Goal: Transaction & Acquisition: Download file/media

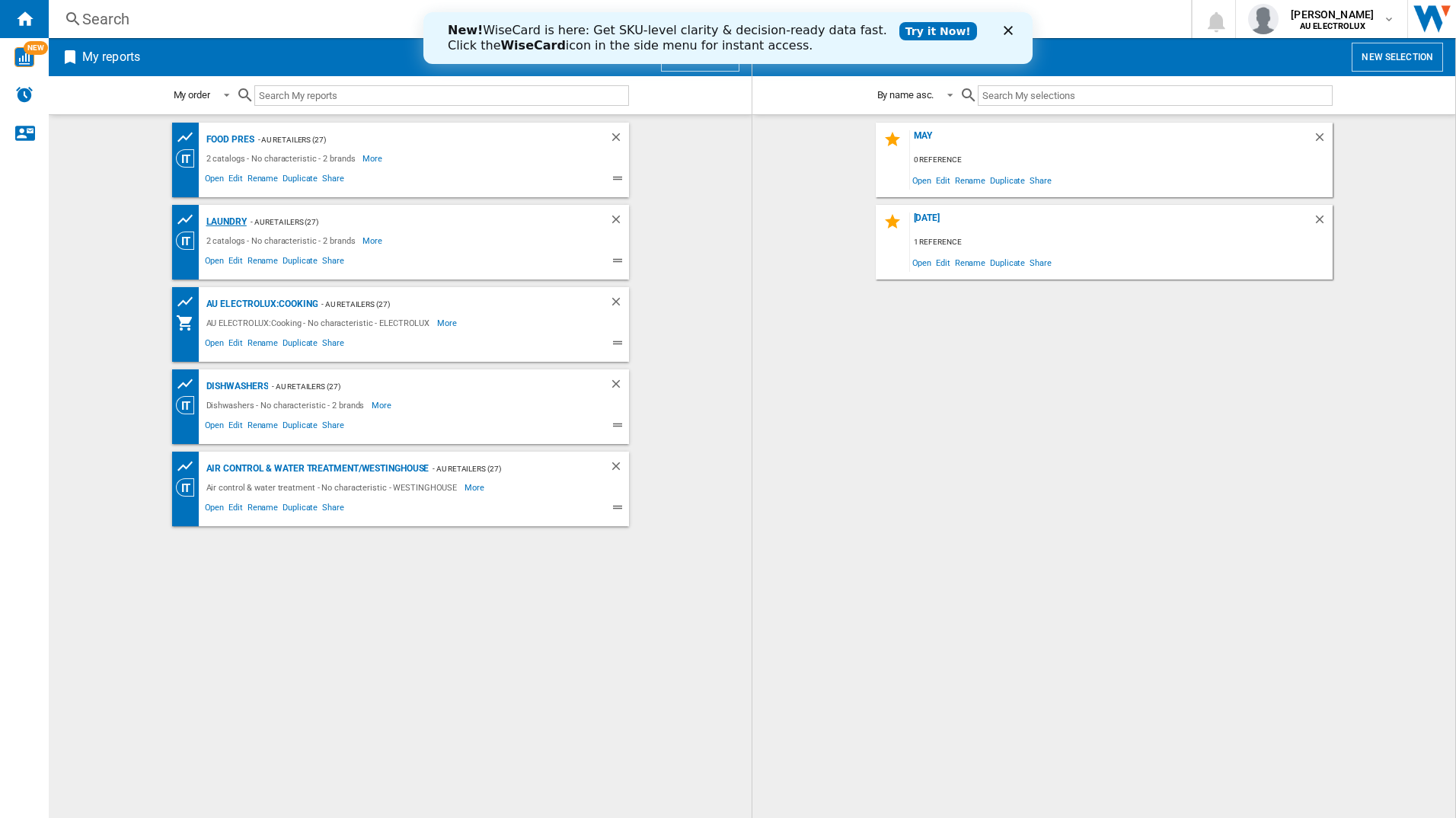
click at [233, 223] on div "LAUNDRY" at bounding box center [224, 222] width 44 height 19
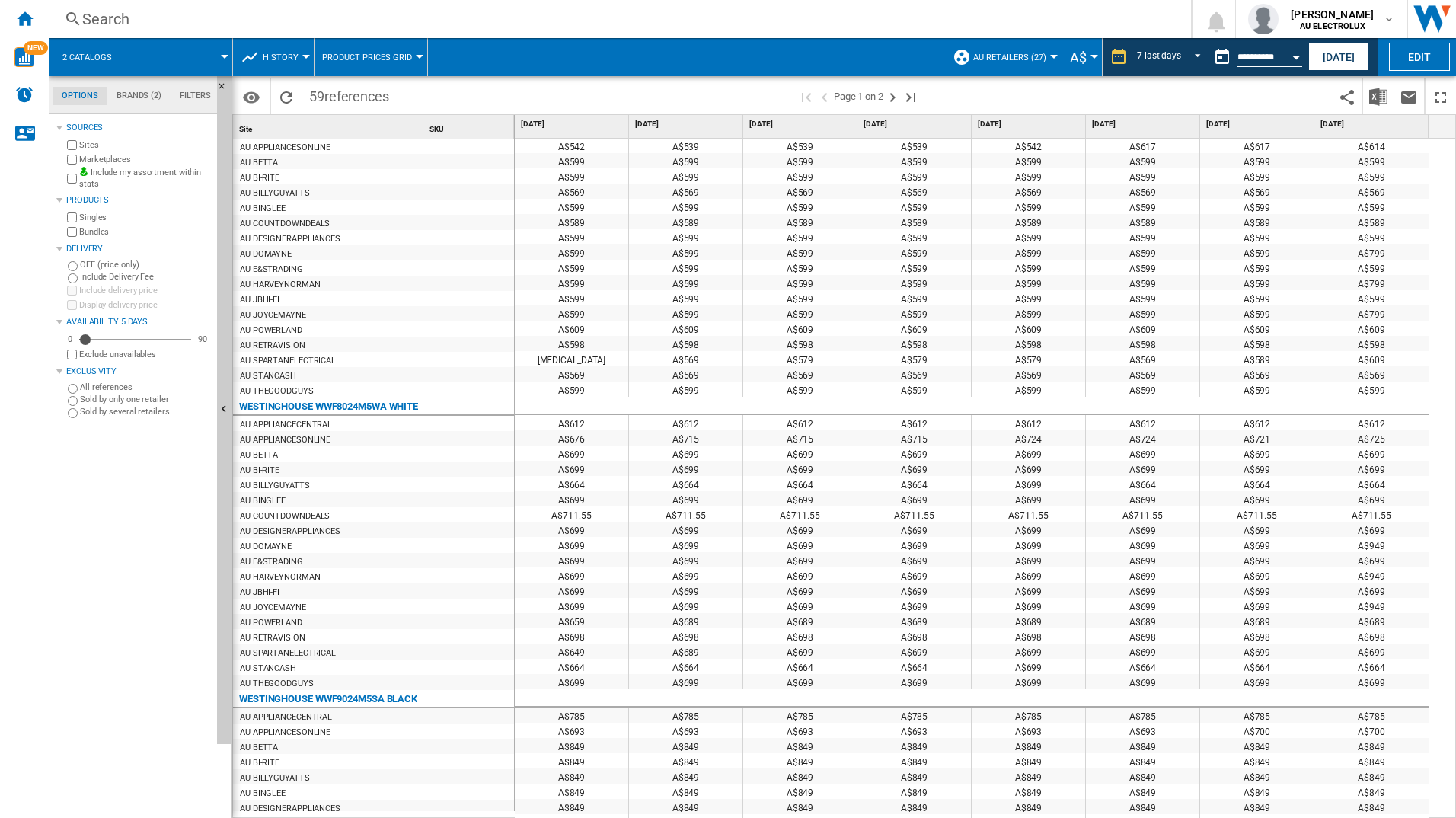
click at [1447, 773] on div "A$999 A$999 A$999 A$999 A$999 A$999 A$999 A$999 A$1,171 A$1,171 A$1,171 A$1,171…" at bounding box center [986, 479] width 942 height 680
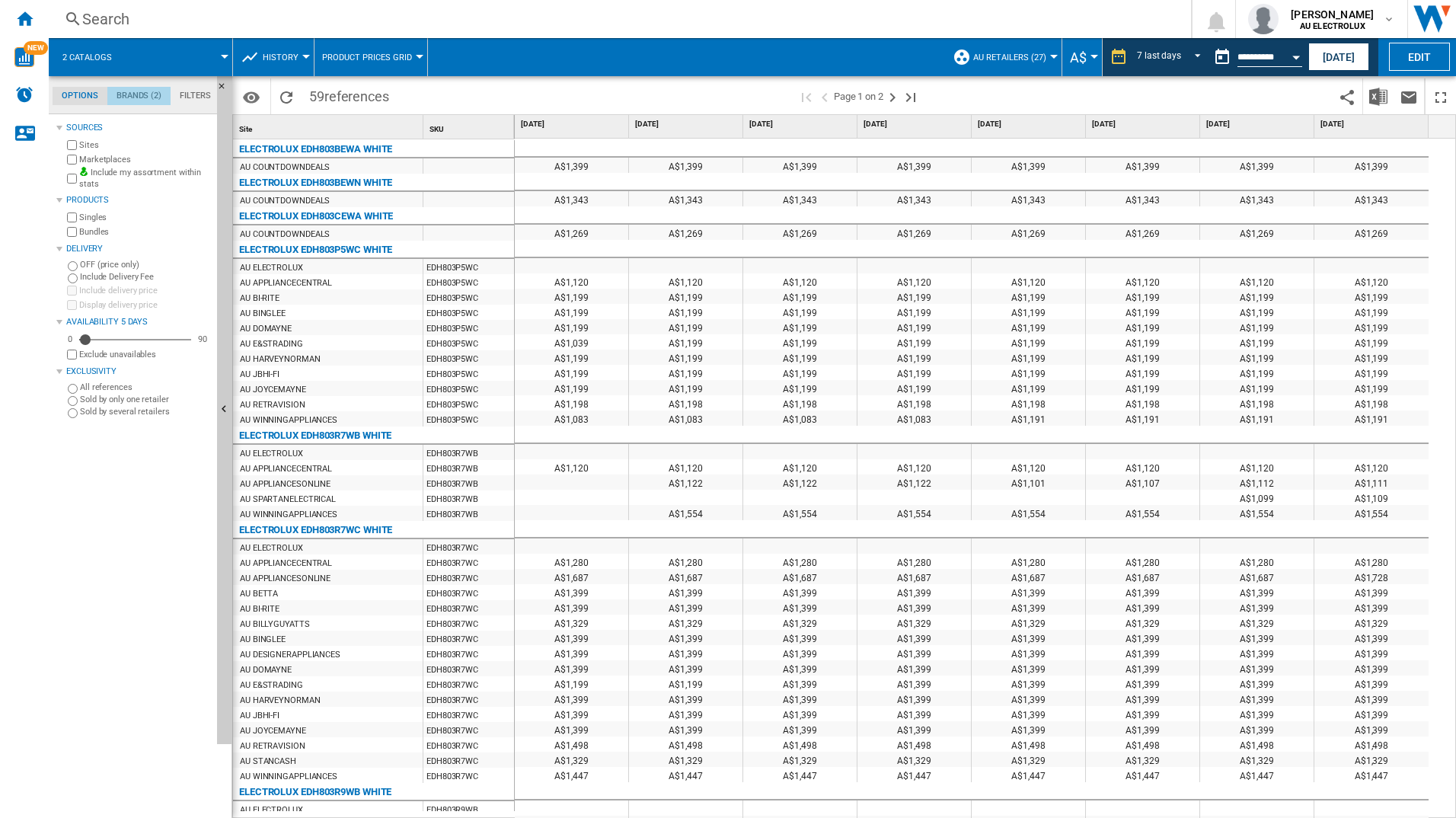
click at [153, 90] on md-tab-item "Brands (2)" at bounding box center [139, 96] width 63 height 18
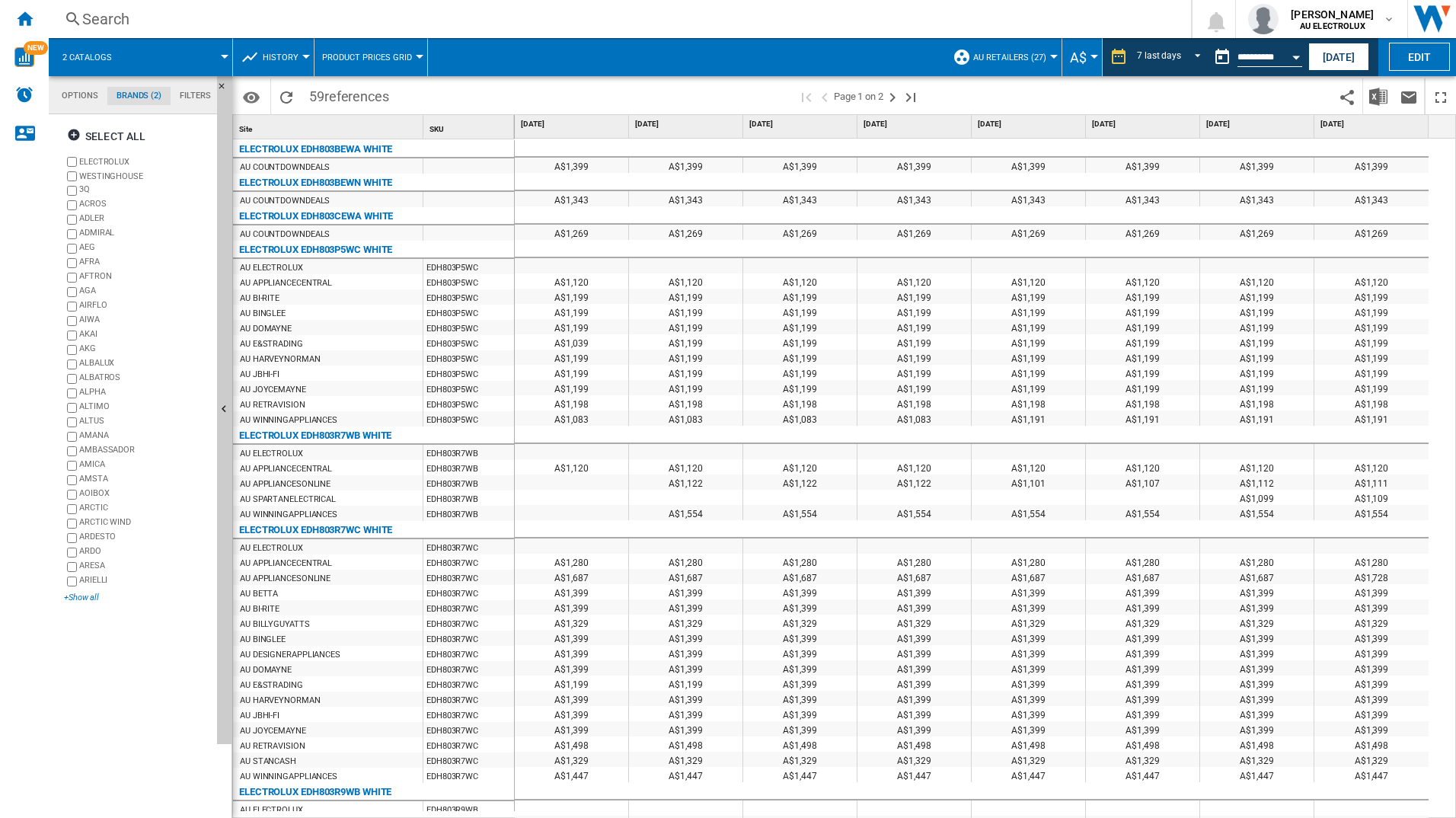
click at [88, 595] on div "+Show all" at bounding box center [138, 598] width 147 height 12
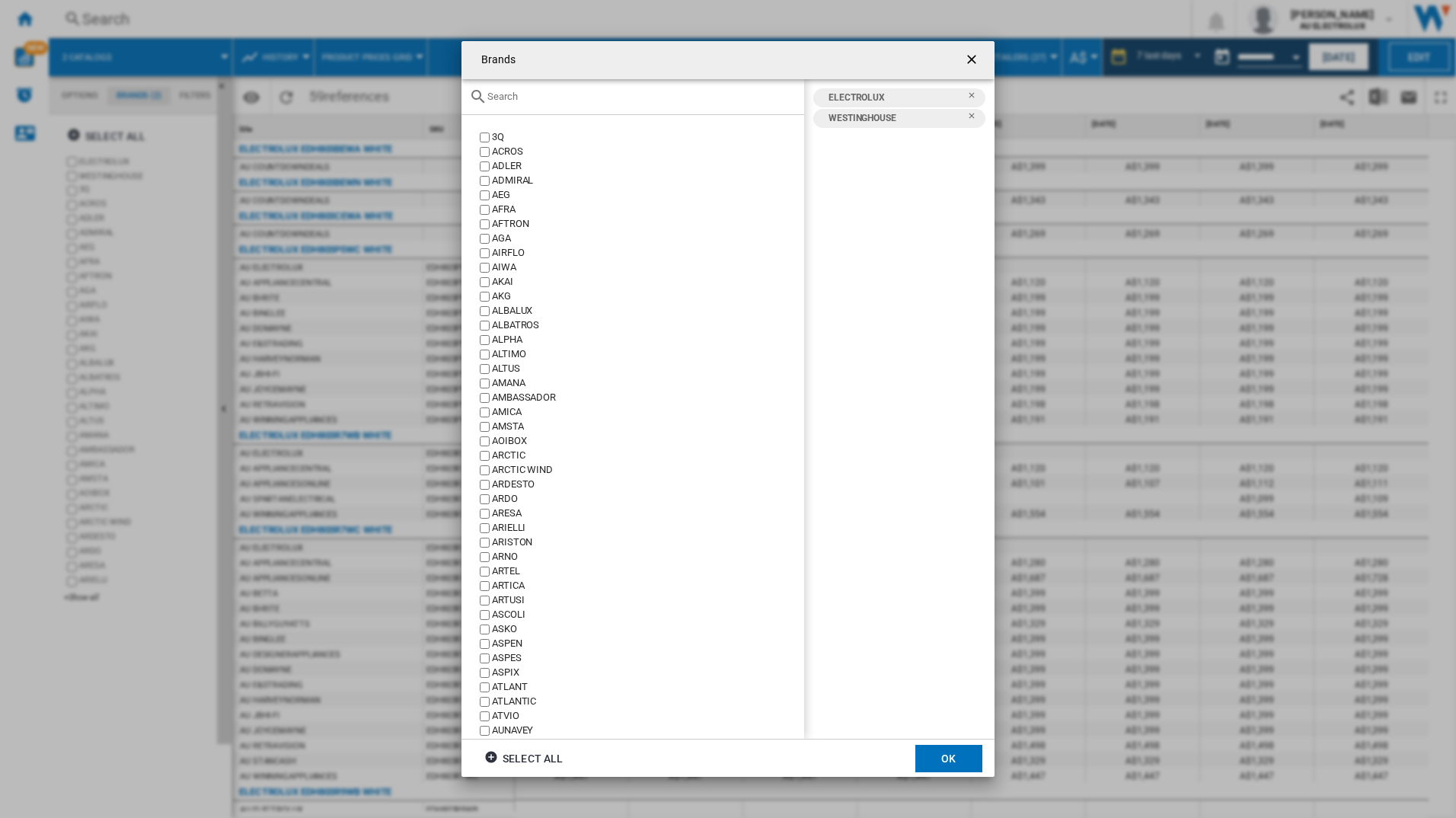
click at [580, 103] on div at bounding box center [632, 97] width 343 height 36
click at [584, 93] on input "text" at bounding box center [642, 97] width 309 height 12
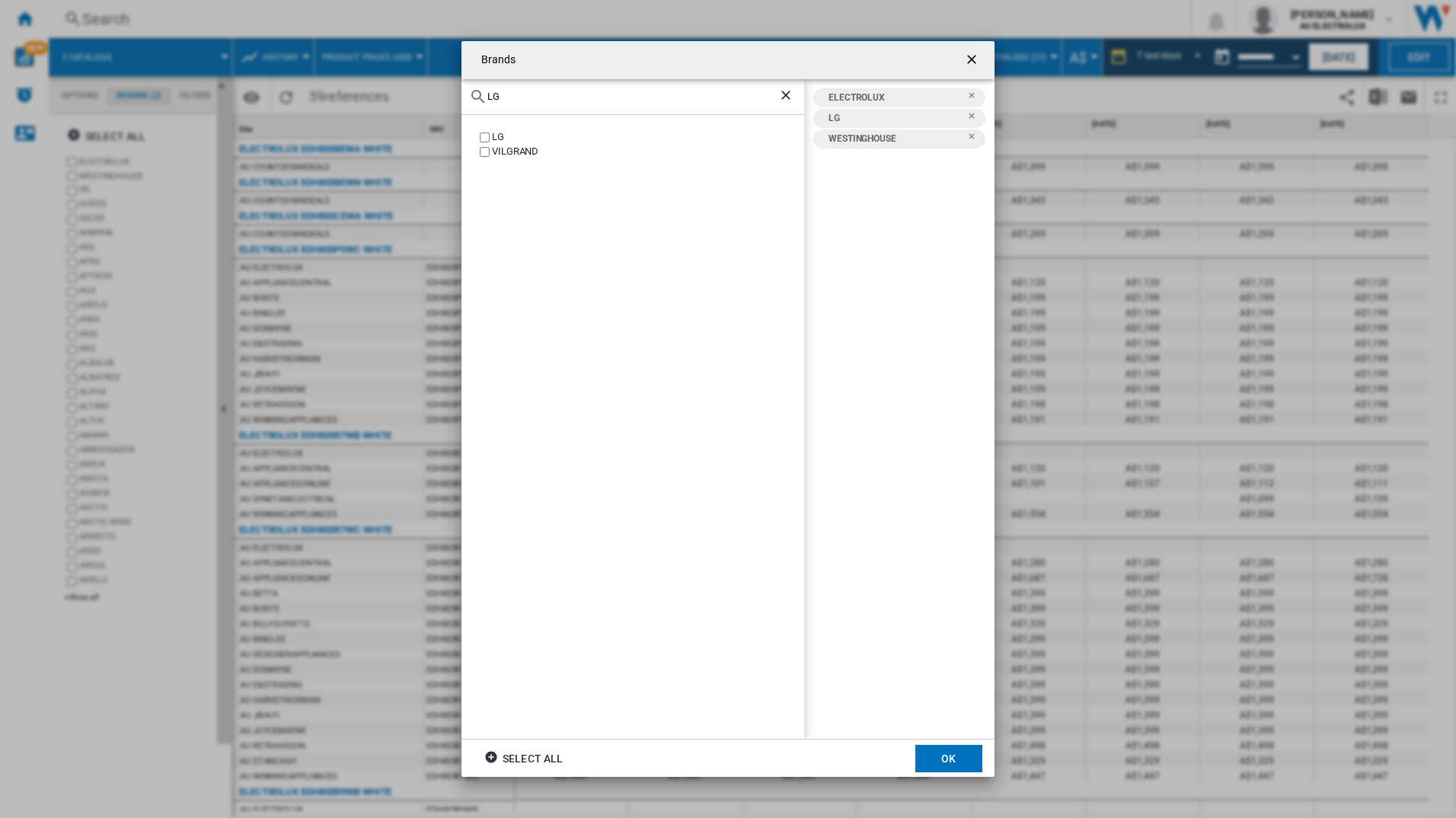
drag, startPoint x: 632, startPoint y: 94, endPoint x: 473, endPoint y: 98, distance: 159.1
click at [473, 98] on div "LG" at bounding box center [632, 97] width 343 height 36
click at [504, 99] on input "FIS" at bounding box center [633, 97] width 291 height 12
type input "F"
drag, startPoint x: 508, startPoint y: 96, endPoint x: 484, endPoint y: 93, distance: 24.2
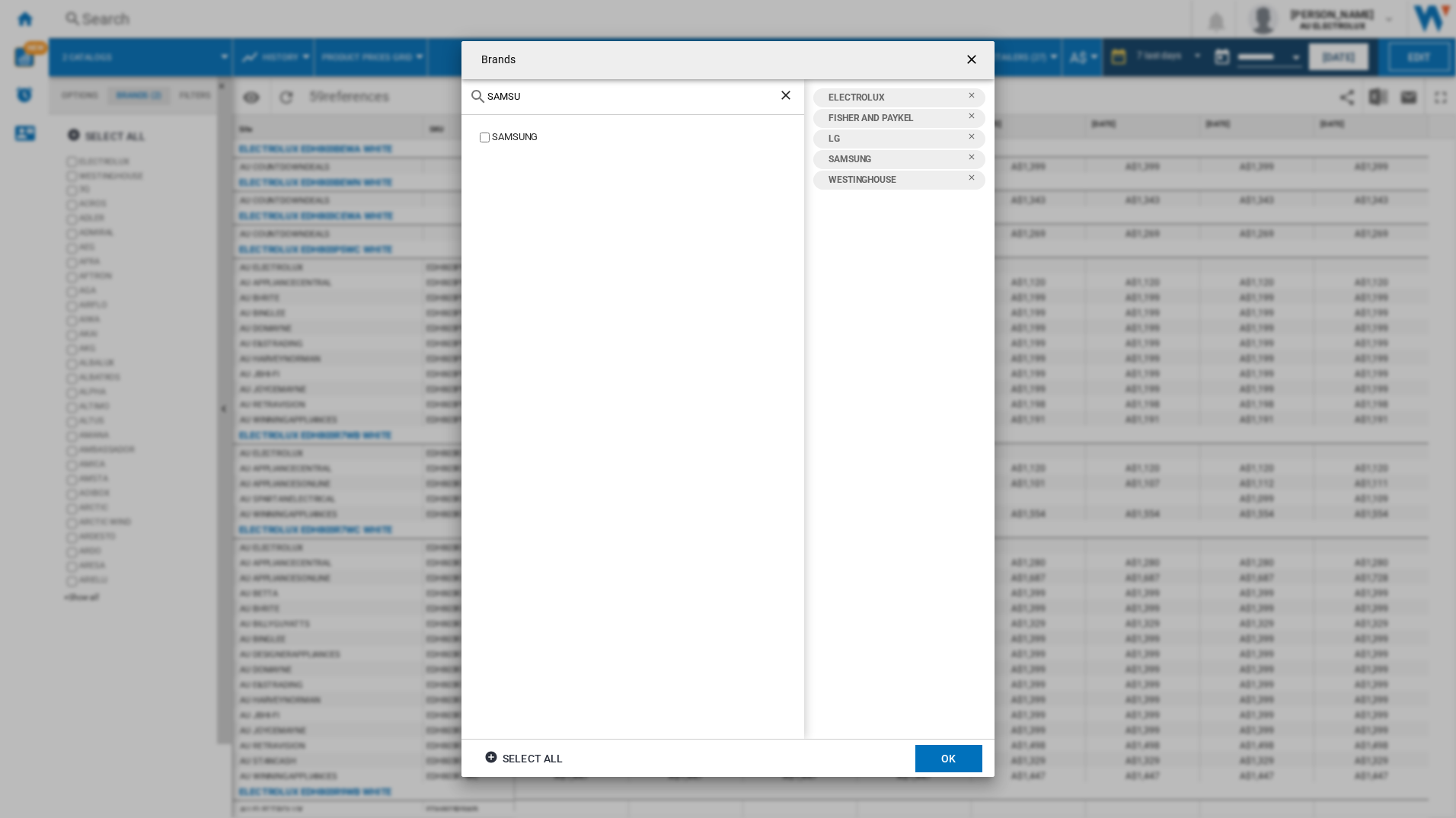
click at [484, 93] on div "SAMSU" at bounding box center [632, 97] width 343 height 36
click at [540, 96] on input "HISENSE" at bounding box center [633, 97] width 291 height 12
type input "HAI"
click at [930, 755] on button "OK" at bounding box center [949, 758] width 67 height 28
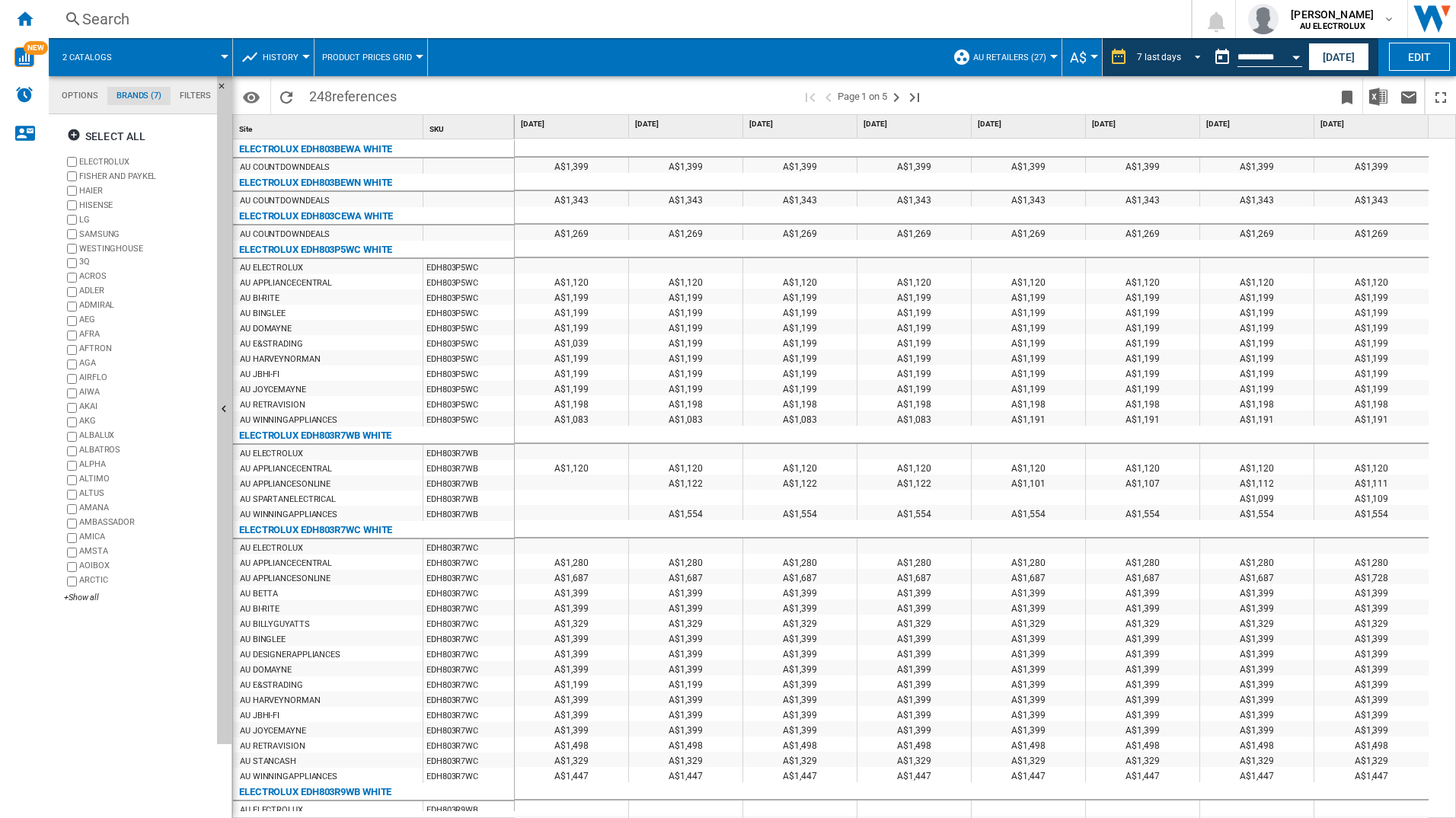
click at [1163, 57] on div "7 last days" at bounding box center [1159, 57] width 44 height 11
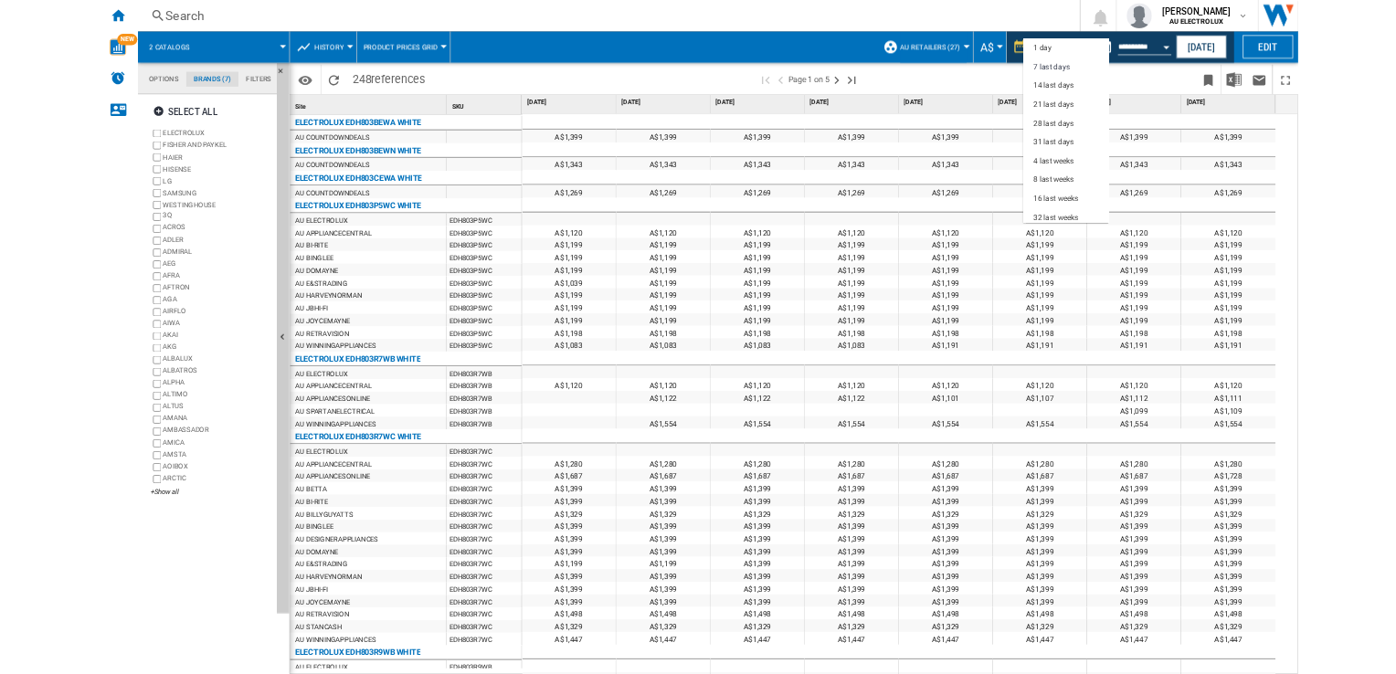
scroll to position [27, 0]
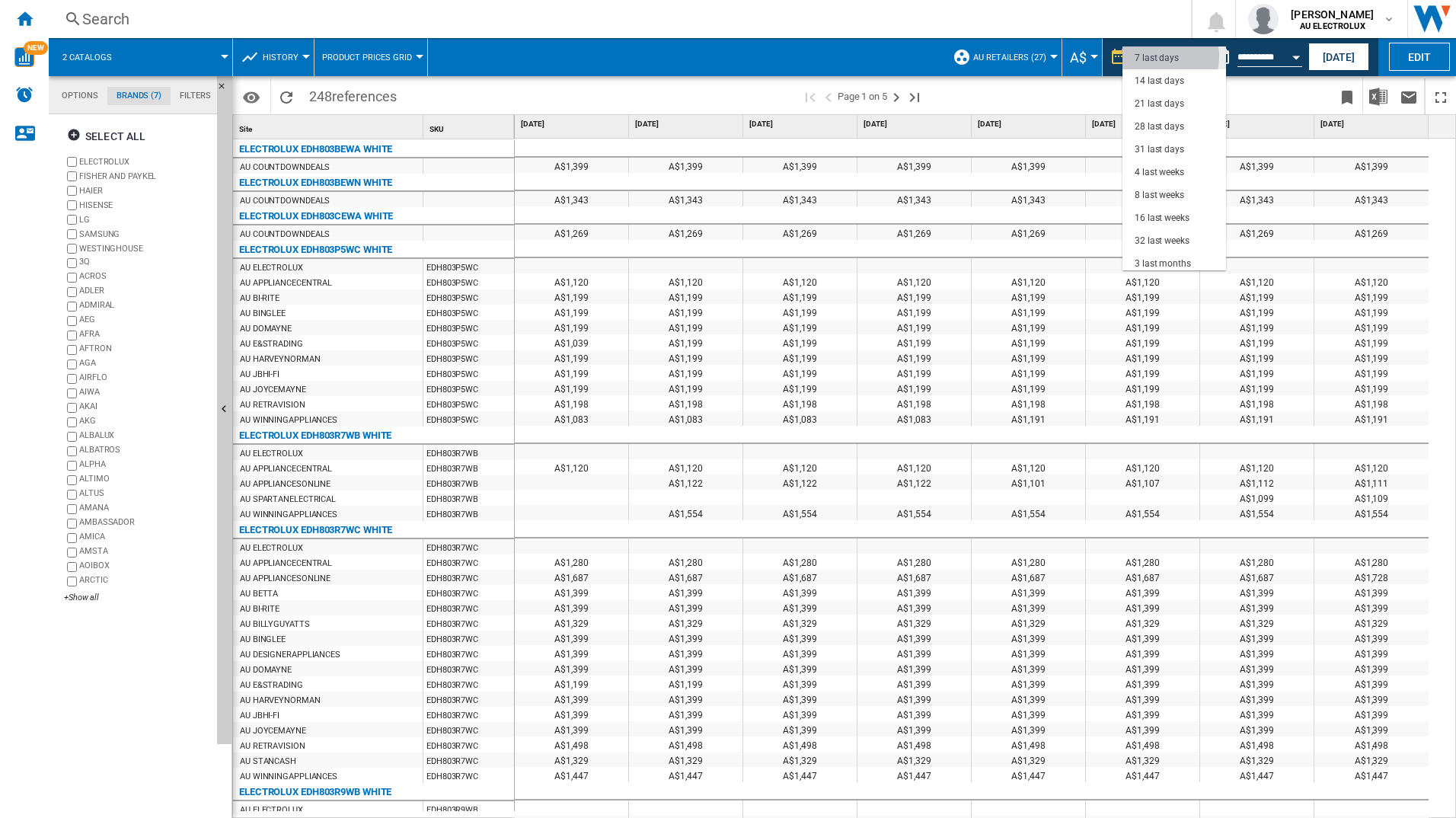
click at [1163, 57] on div "7 last days" at bounding box center [1157, 58] width 44 height 13
click at [1353, 56] on button "[DATE]" at bounding box center [1338, 57] width 61 height 28
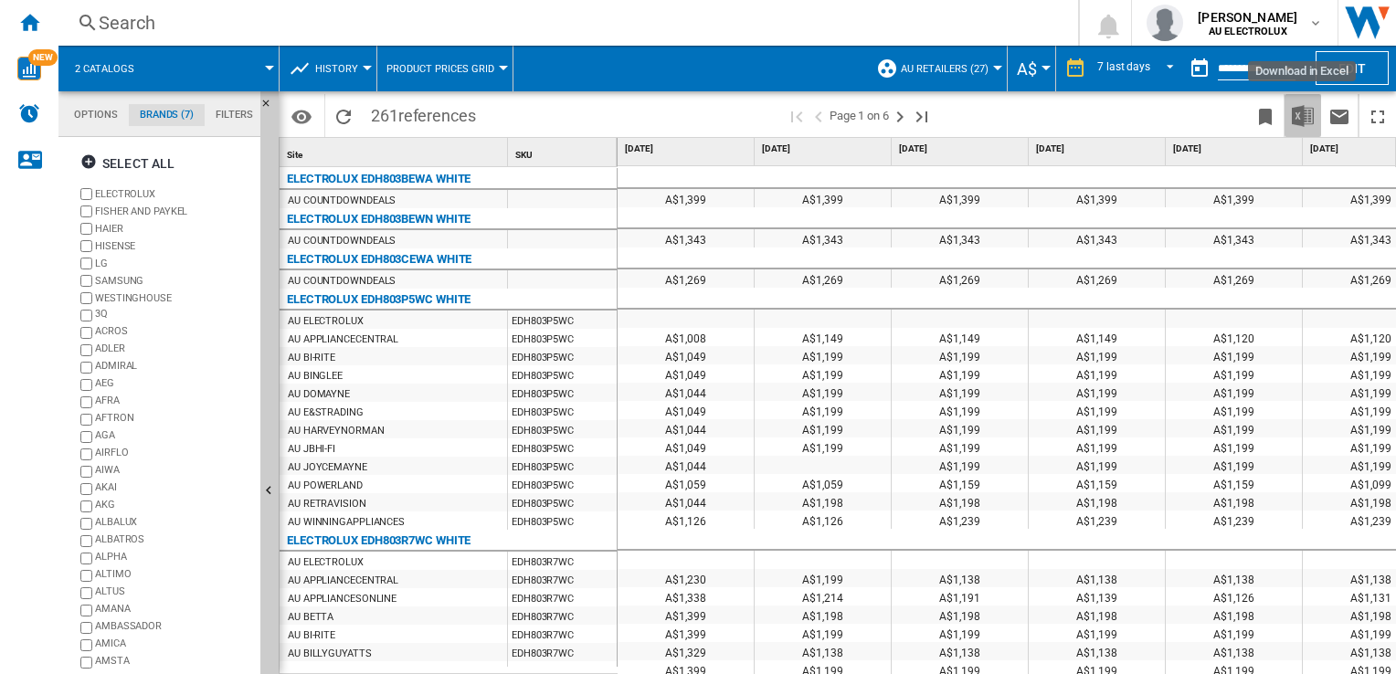
click at [1308, 117] on img "Download in Excel" at bounding box center [1302, 116] width 22 height 22
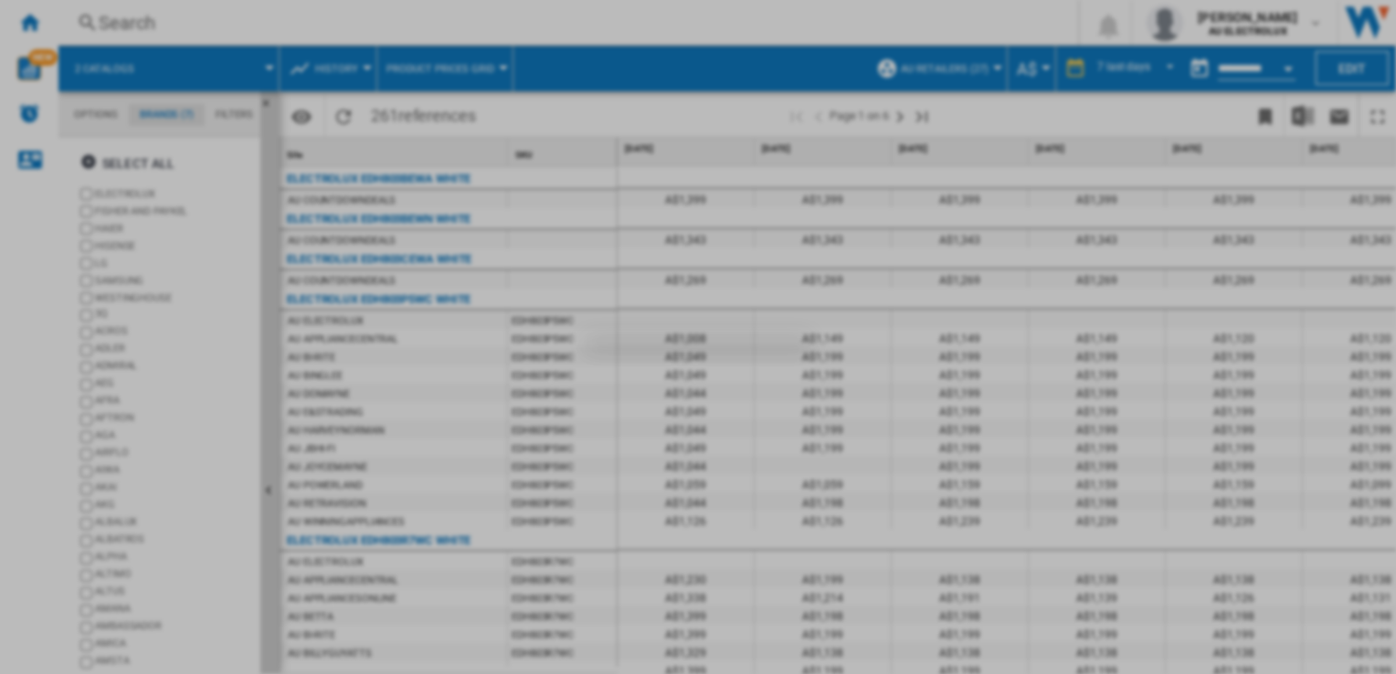
click at [1010, 94] on div at bounding box center [698, 337] width 1396 height 674
click at [1207, 248] on div at bounding box center [698, 337] width 1396 height 674
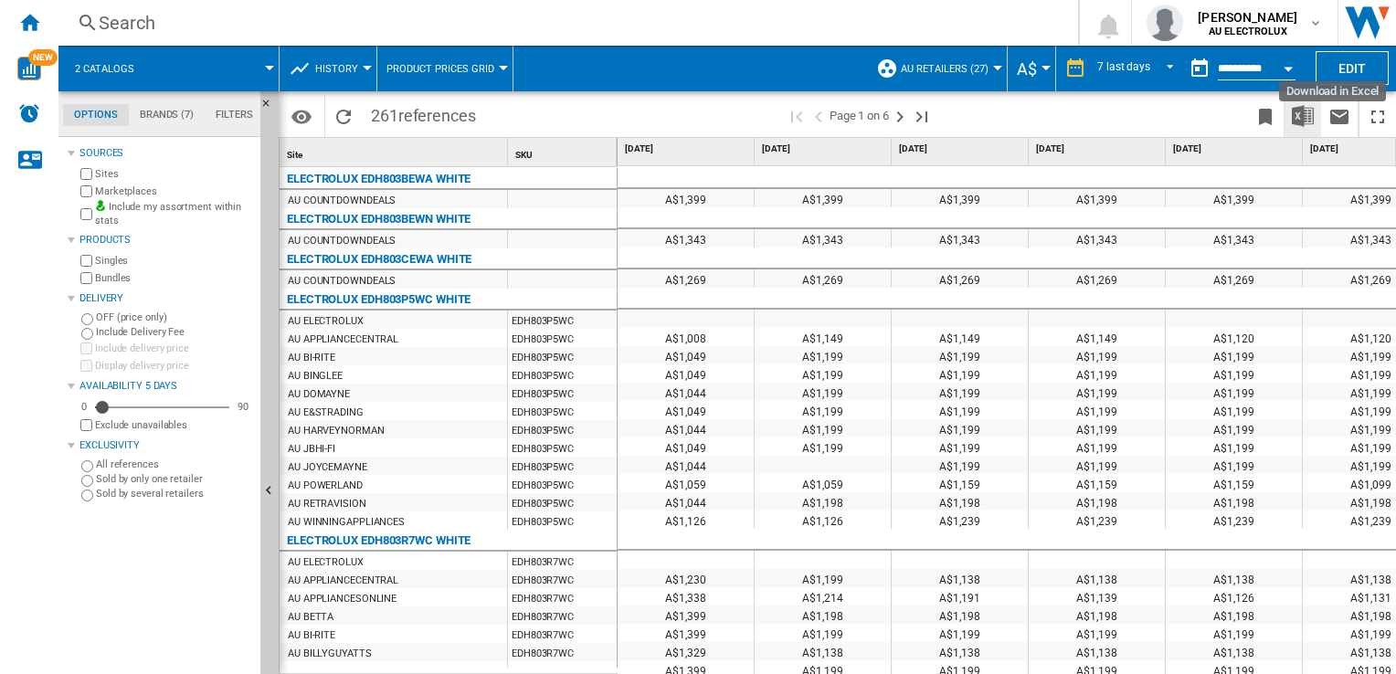
click at [1307, 111] on img "Download in Excel" at bounding box center [1302, 116] width 22 height 22
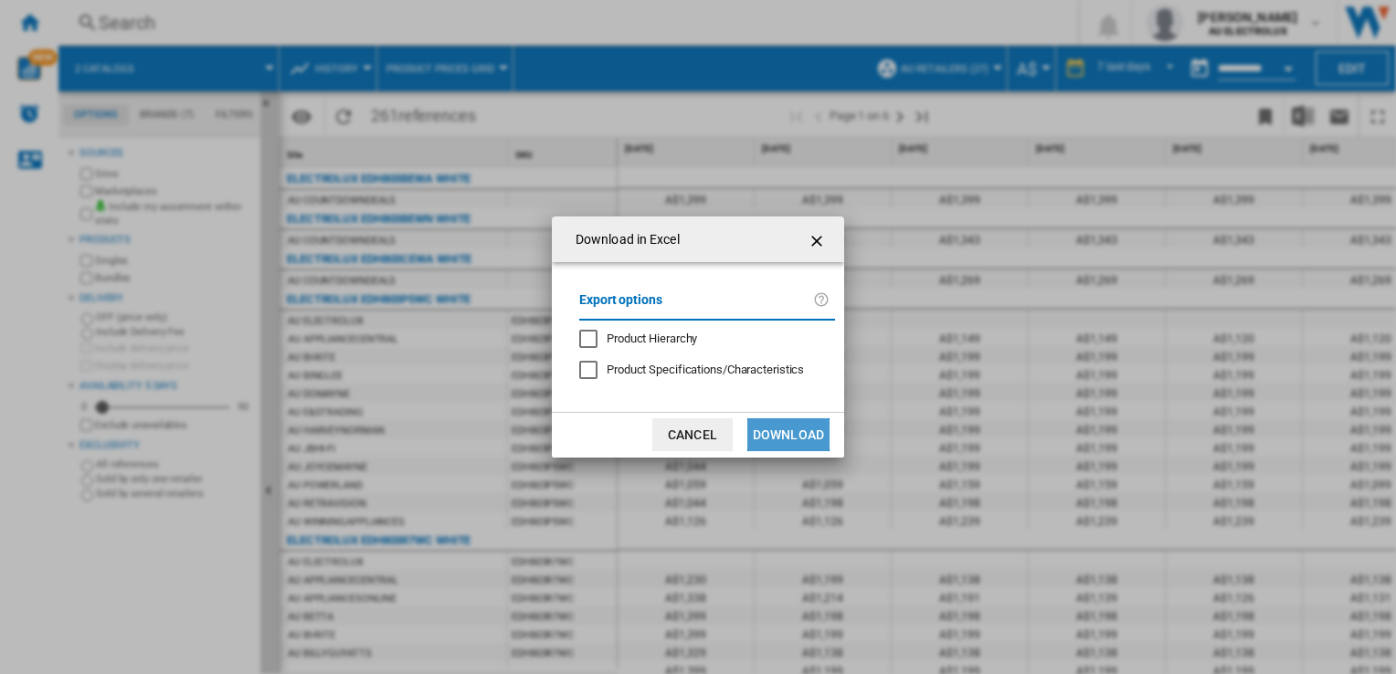
click at [770, 432] on button "Download" at bounding box center [788, 434] width 82 height 33
